Goal: Information Seeking & Learning: Learn about a topic

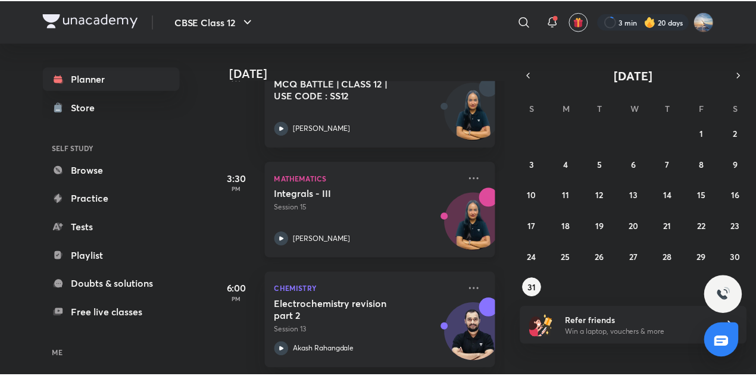
scroll to position [142, 0]
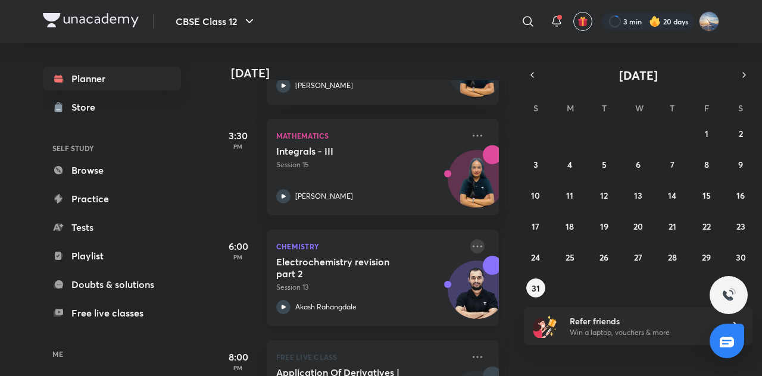
click at [470, 248] on icon at bounding box center [477, 246] width 14 height 14
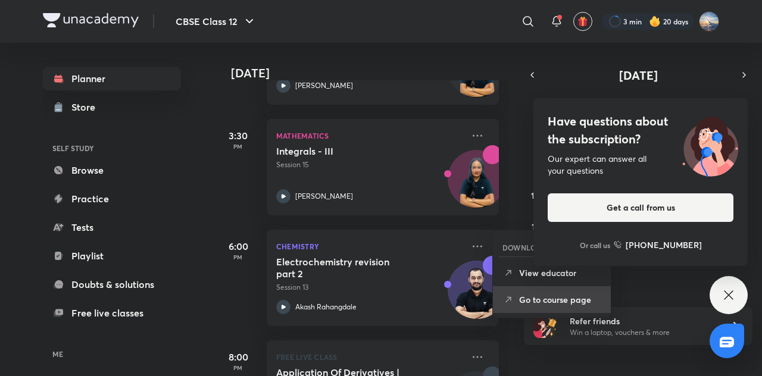
click at [582, 296] on p "Go to course page" at bounding box center [560, 299] width 82 height 13
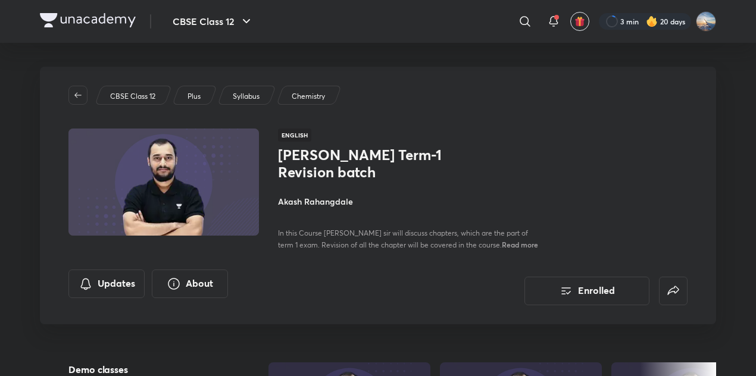
click at [324, 195] on h4 "Akash Rahangdale" at bounding box center [411, 201] width 267 height 13
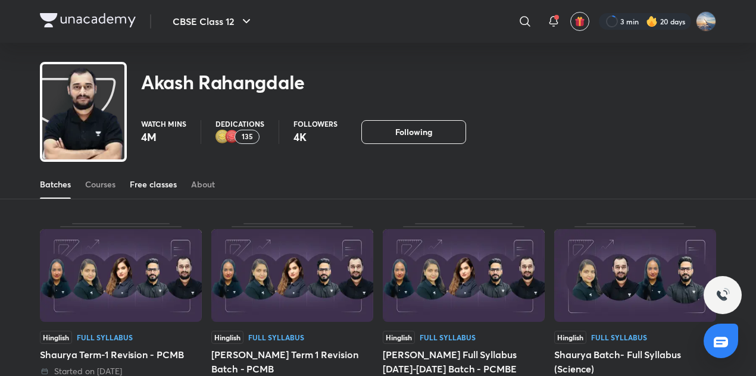
click at [148, 182] on div "Free classes" at bounding box center [153, 185] width 47 height 12
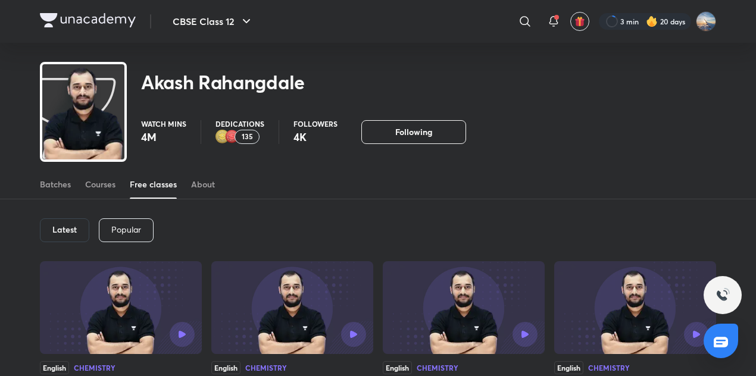
click at [77, 20] on img at bounding box center [88, 20] width 96 height 14
